Goal: Check status: Check status

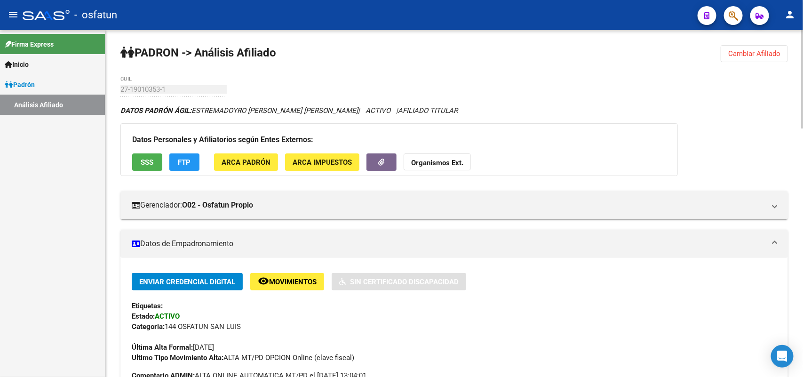
click at [765, 53] on span "Cambiar Afiliado" at bounding box center [754, 53] width 52 height 8
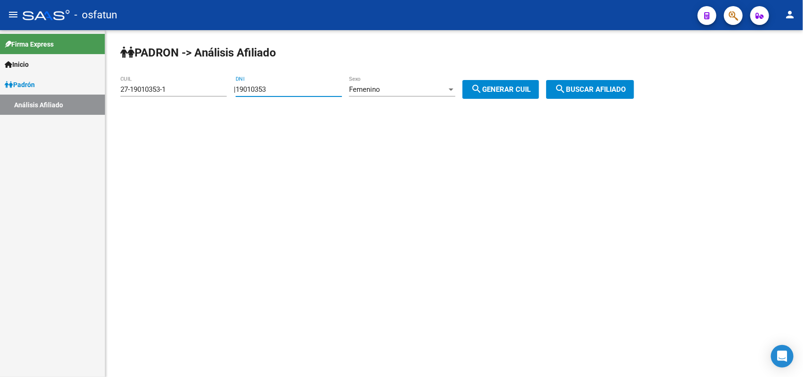
drag, startPoint x: 327, startPoint y: 90, endPoint x: 174, endPoint y: 88, distance: 152.4
click at [174, 88] on app-analisis-afiliado "[PERSON_NAME] -> Análisis Afiliado 27-19010353-1 CUIL | 19010353 DNI Femenino S…" at bounding box center [380, 89] width 521 height 8
paste input "23947641"
type input "23947641"
click at [379, 92] on span "Femenino" at bounding box center [364, 89] width 31 height 8
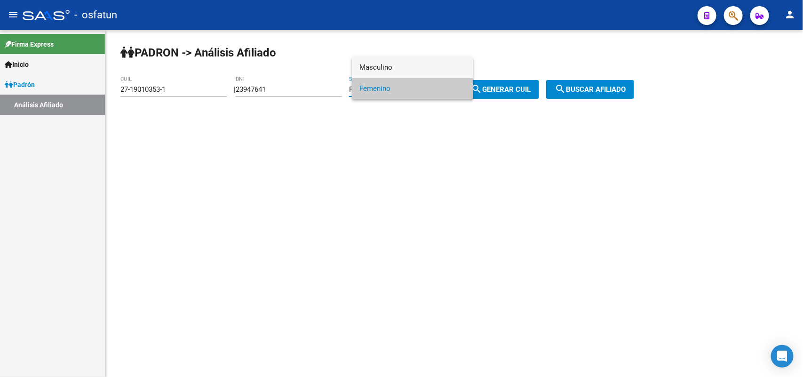
click at [388, 68] on span "Masculino" at bounding box center [412, 67] width 106 height 21
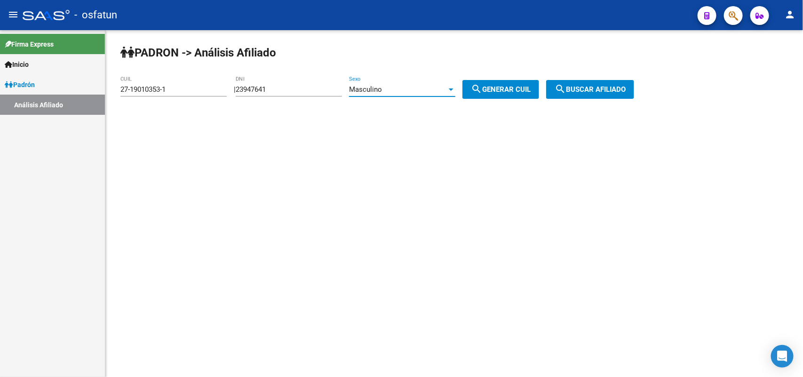
click at [482, 88] on mat-icon "search" at bounding box center [476, 88] width 11 height 11
type input "20-23947641-5"
click at [626, 88] on span "search Buscar afiliado" at bounding box center [589, 89] width 71 height 8
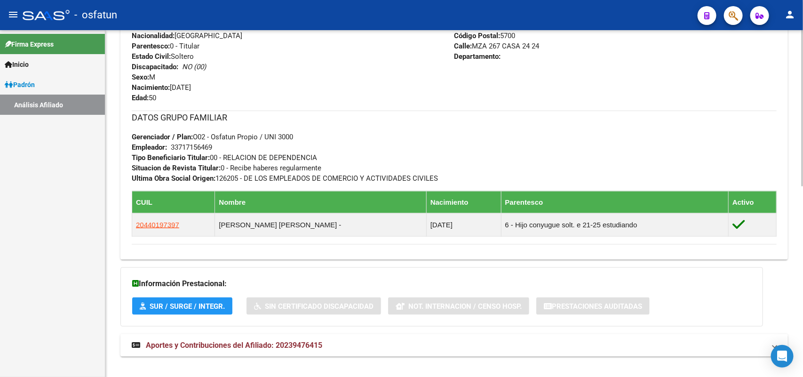
scroll to position [422, 0]
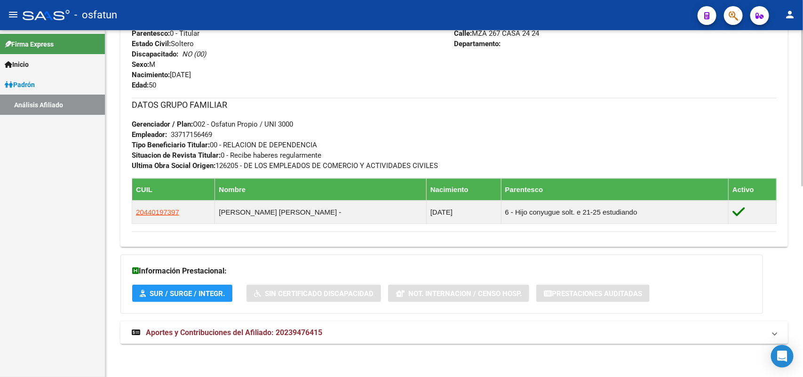
drag, startPoint x: 302, startPoint y: 328, endPoint x: 265, endPoint y: 214, distance: 119.9
click at [302, 328] on span "Aportes y Contribuciones del Afiliado: 20239476415" at bounding box center [234, 332] width 176 height 9
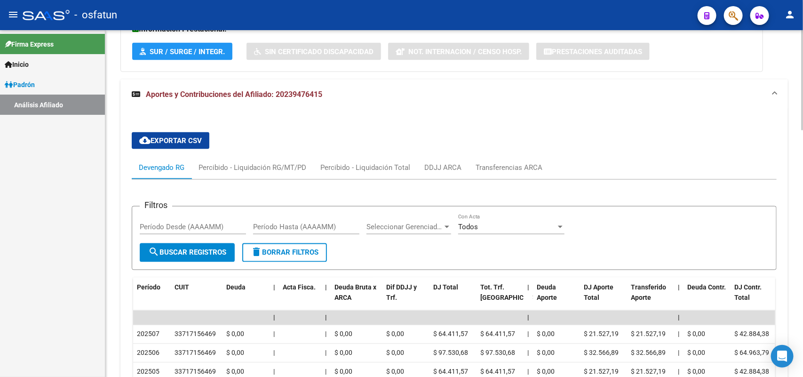
scroll to position [840, 0]
